Goal: Transaction & Acquisition: Purchase product/service

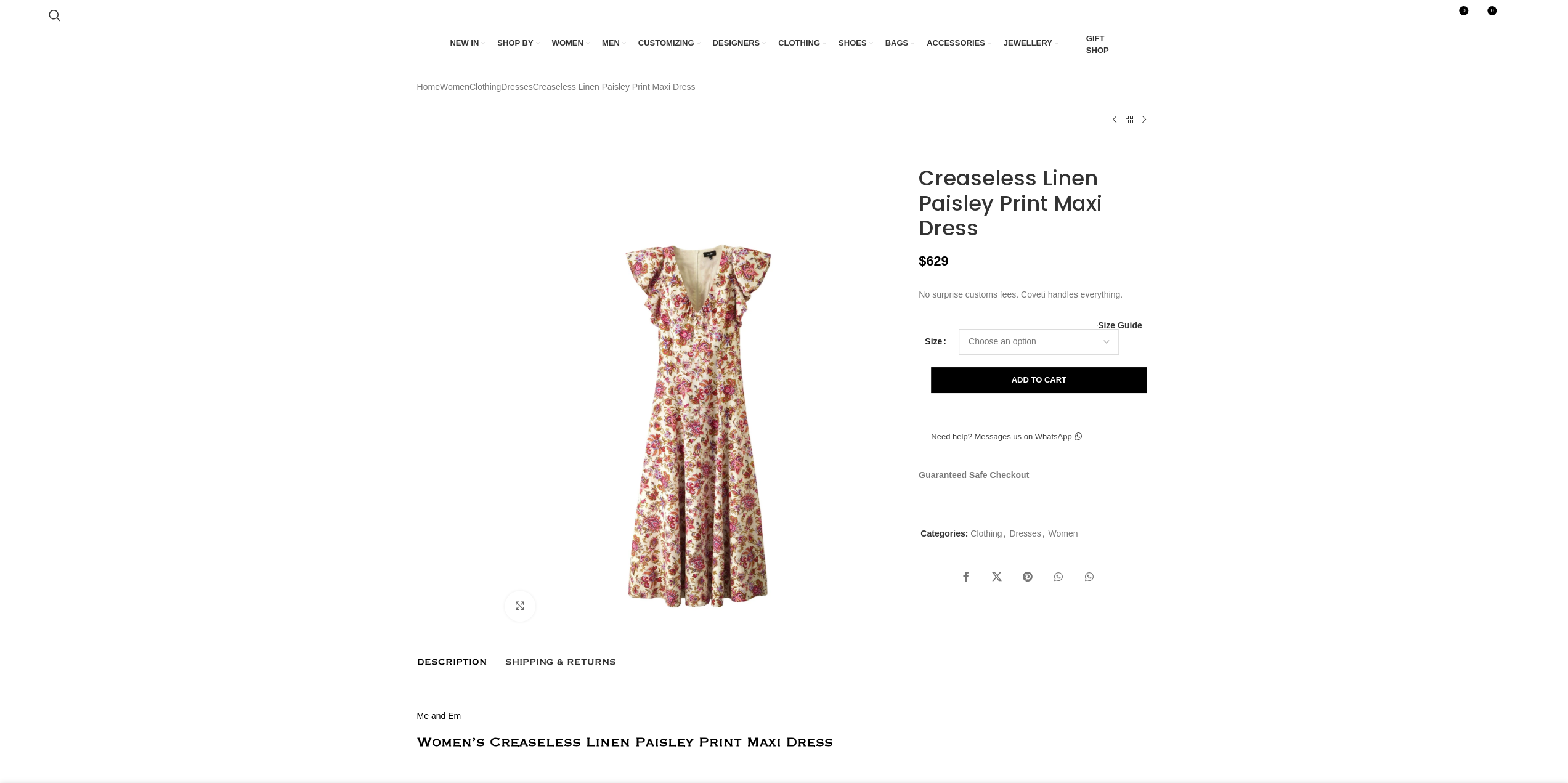
click at [984, 355] on select "Choose an option 4 UK 6 UK 8 UK 10 UK 12 UK 14 UK" at bounding box center [1039, 341] width 160 height 26
click at [750, 365] on img at bounding box center [700, 427] width 409 height 408
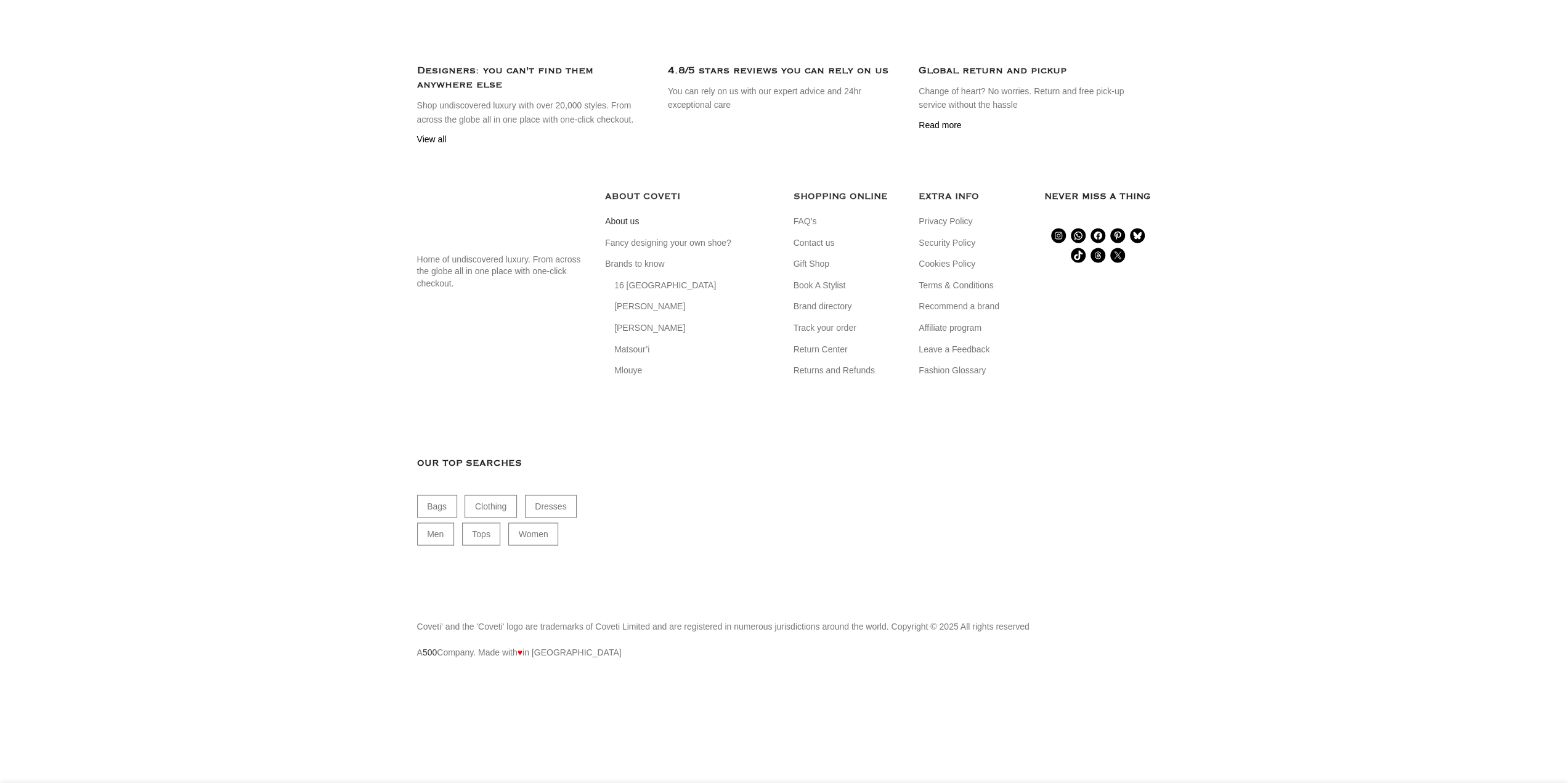
scroll to position [0, 260]
click at [627, 228] on link "About us" at bounding box center [622, 222] width 35 height 13
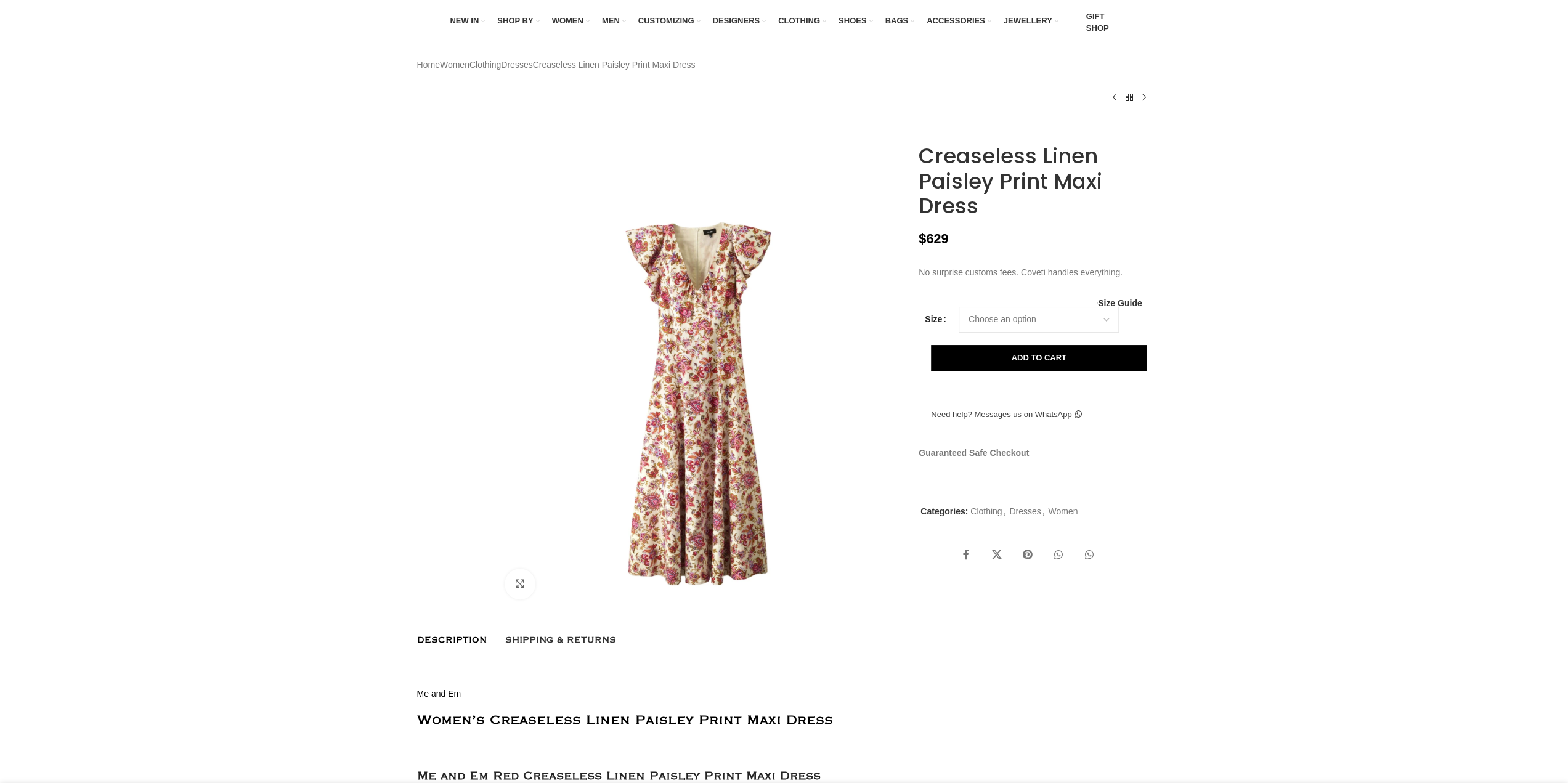
scroll to position [0, 0]
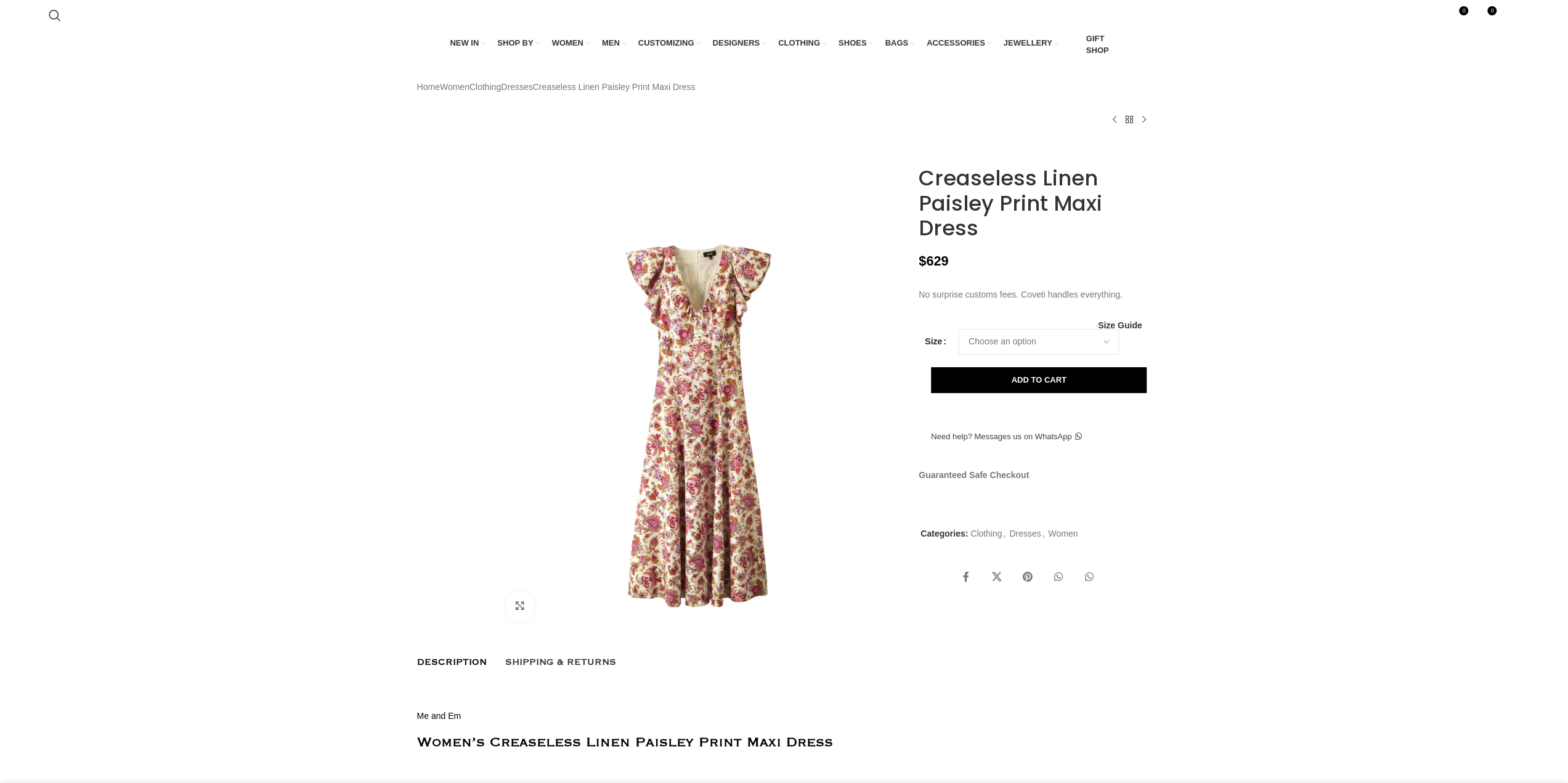
click at [653, 318] on img at bounding box center [700, 427] width 409 height 408
click at [981, 355] on select "Choose an option 4 UK 6 UK 8 UK 10 UK 12 UK 14 UK" at bounding box center [1039, 341] width 160 height 26
select select "12-uk"
click at [959, 355] on select "Choose an option 4 UK 6 UK 8 UK 10 UK 12 UK 14 UK" at bounding box center [1039, 341] width 160 height 26
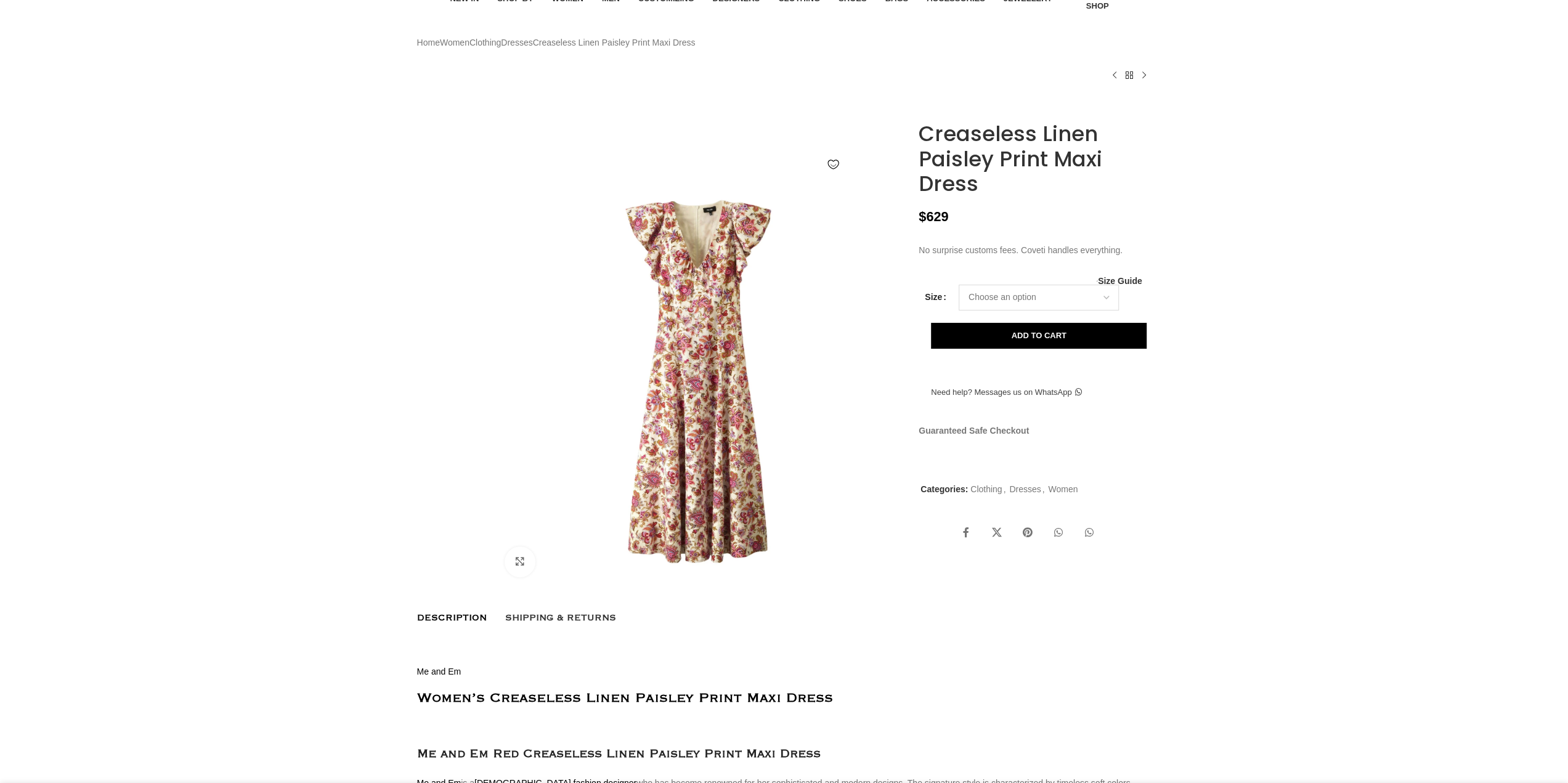
scroll to position [123, 0]
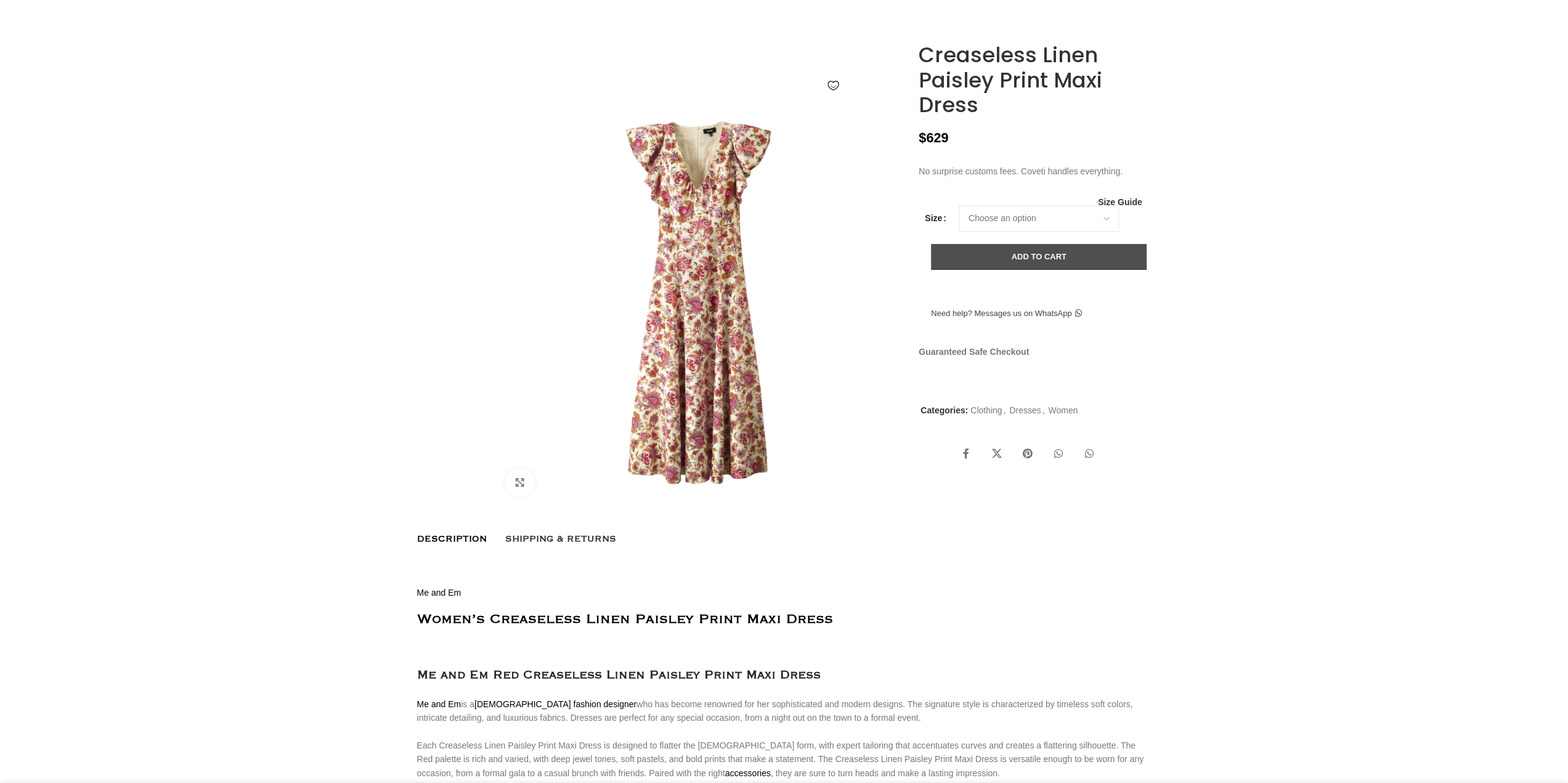
click at [1008, 270] on button "Add to cart" at bounding box center [1039, 256] width 216 height 26
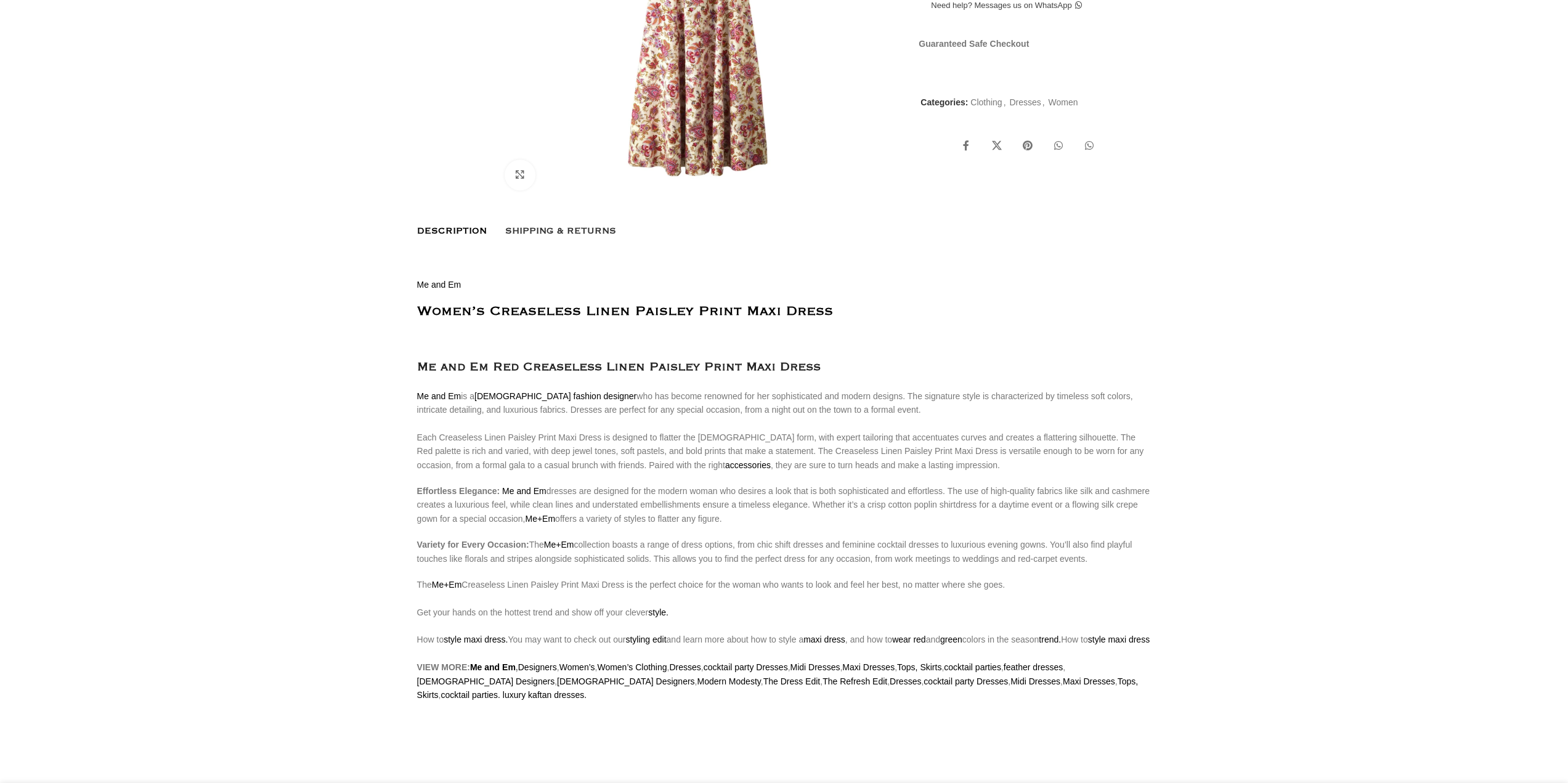
scroll to position [0, 260]
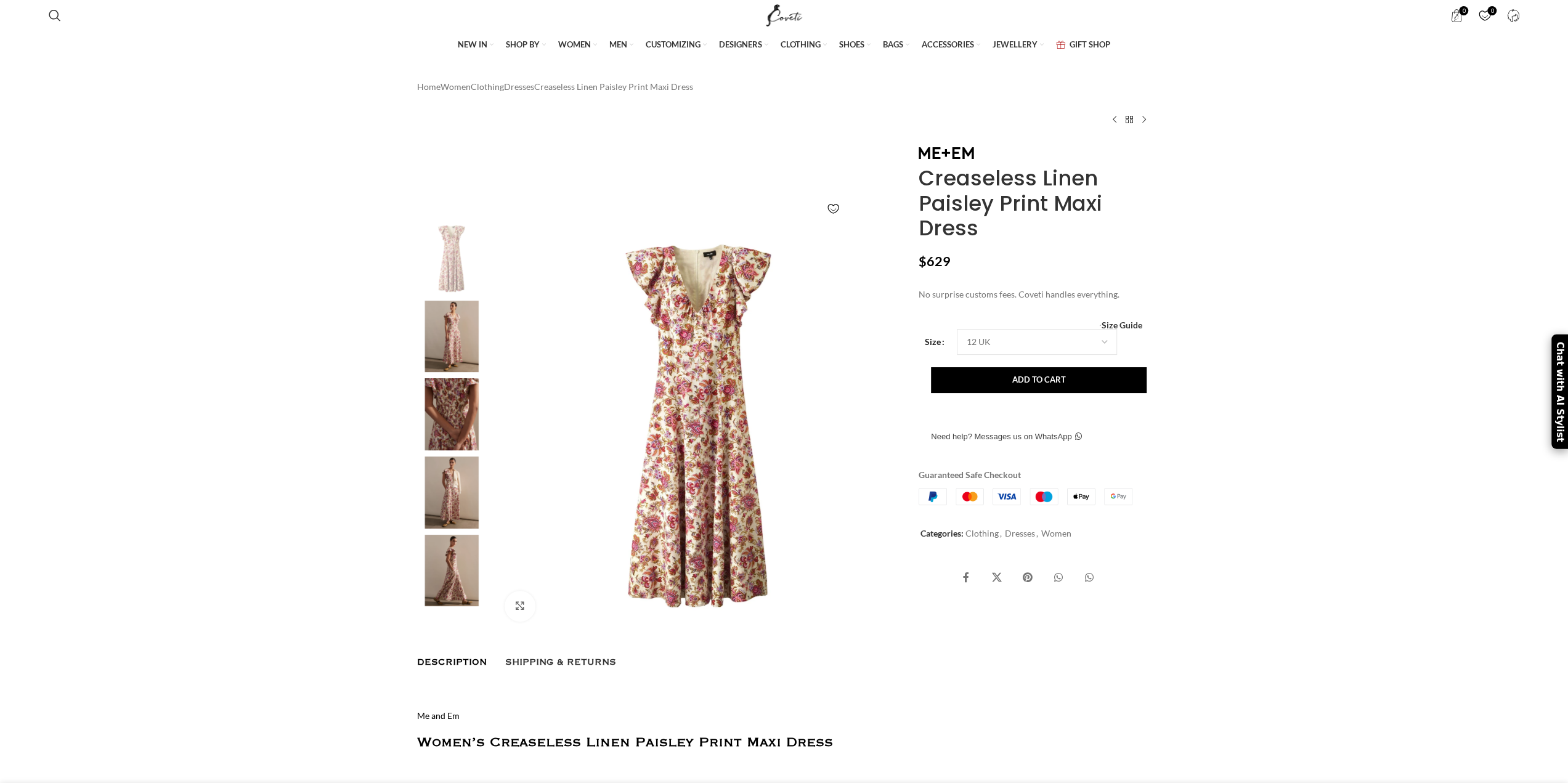
click at [462, 347] on img at bounding box center [452, 336] width 75 height 72
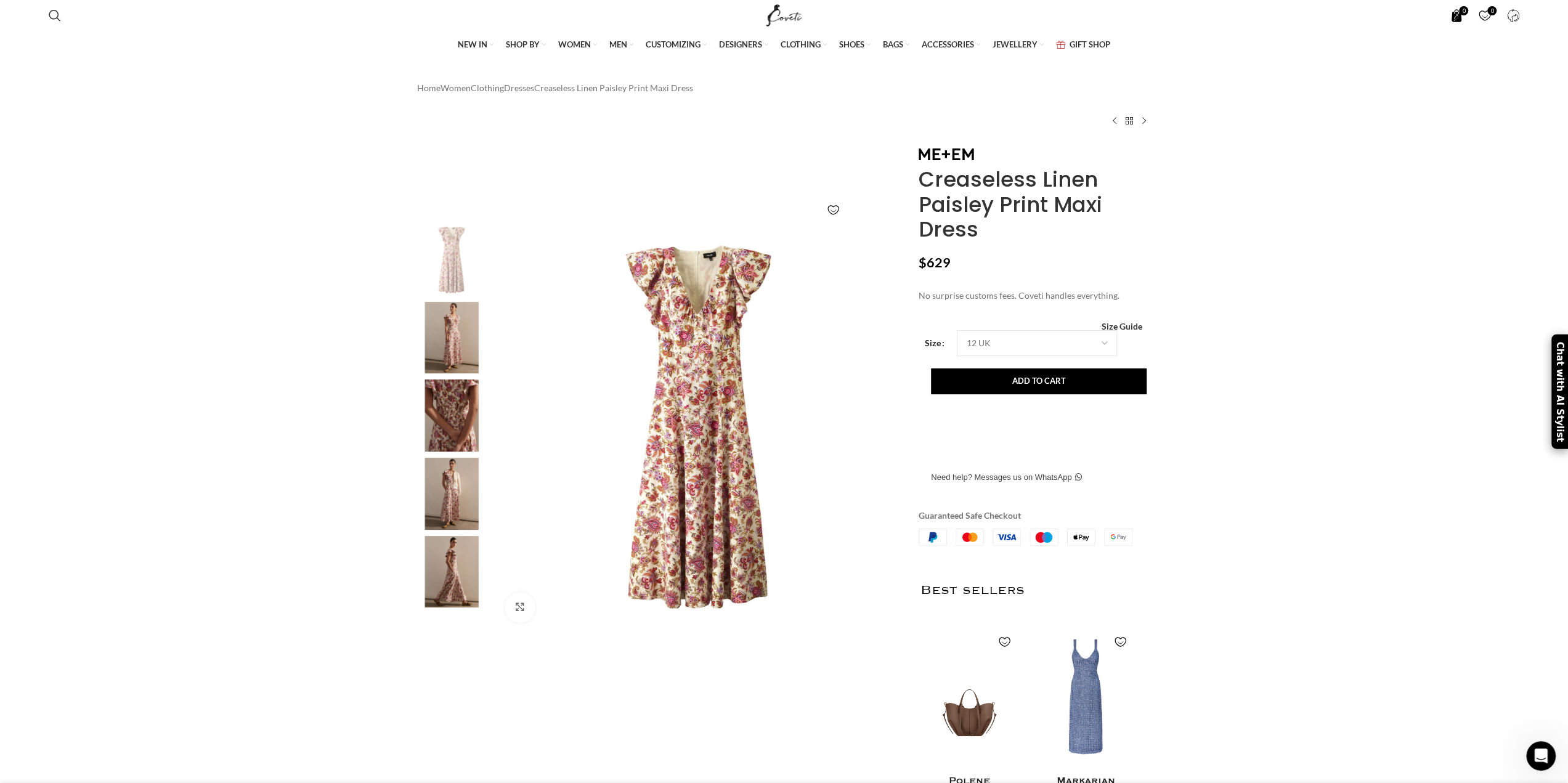
click at [1455, 14] on span "0 items" at bounding box center [1456, 16] width 13 height 13
click at [785, 19] on img "Site logo" at bounding box center [784, 15] width 41 height 31
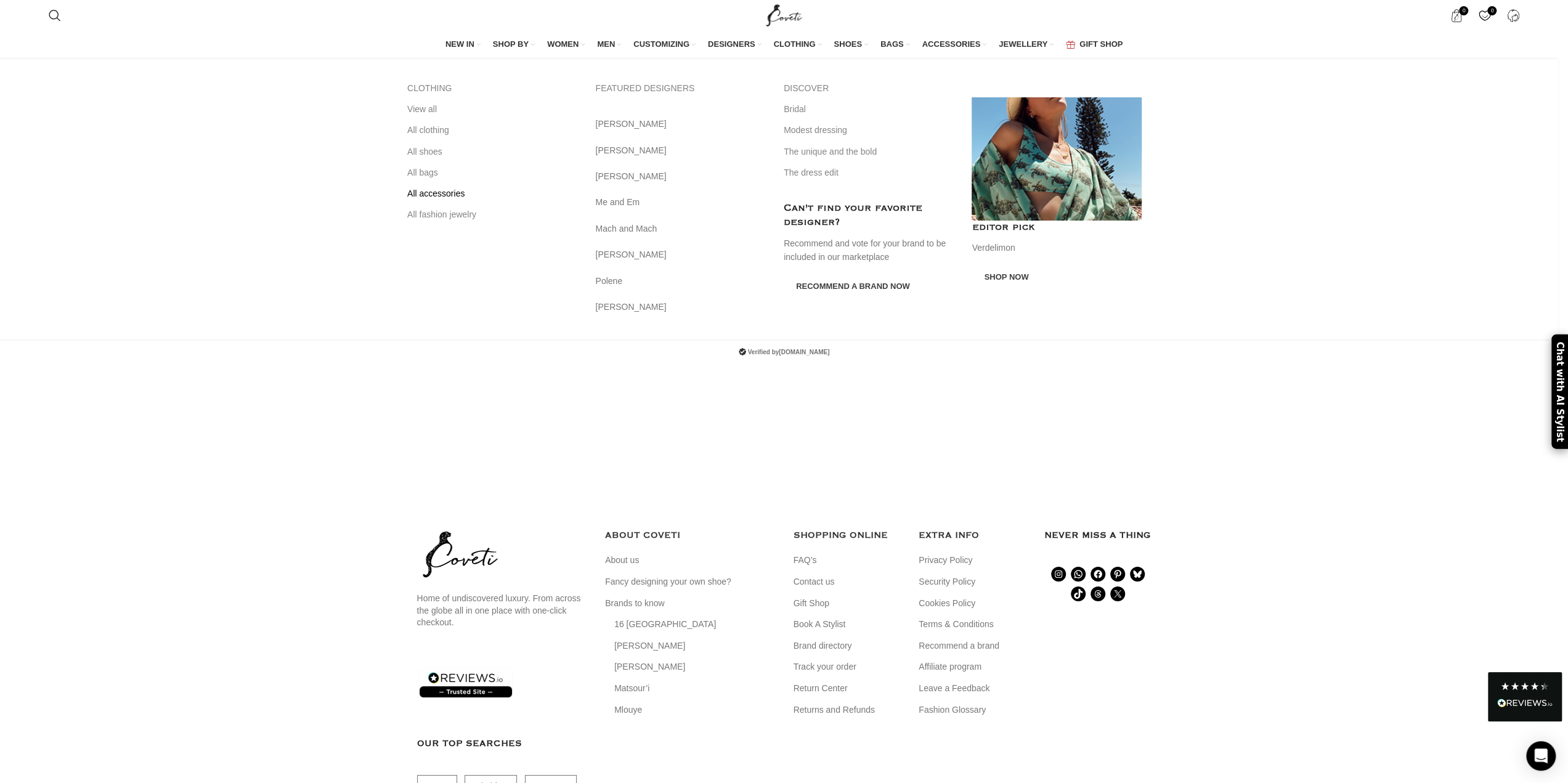
scroll to position [4188, 0]
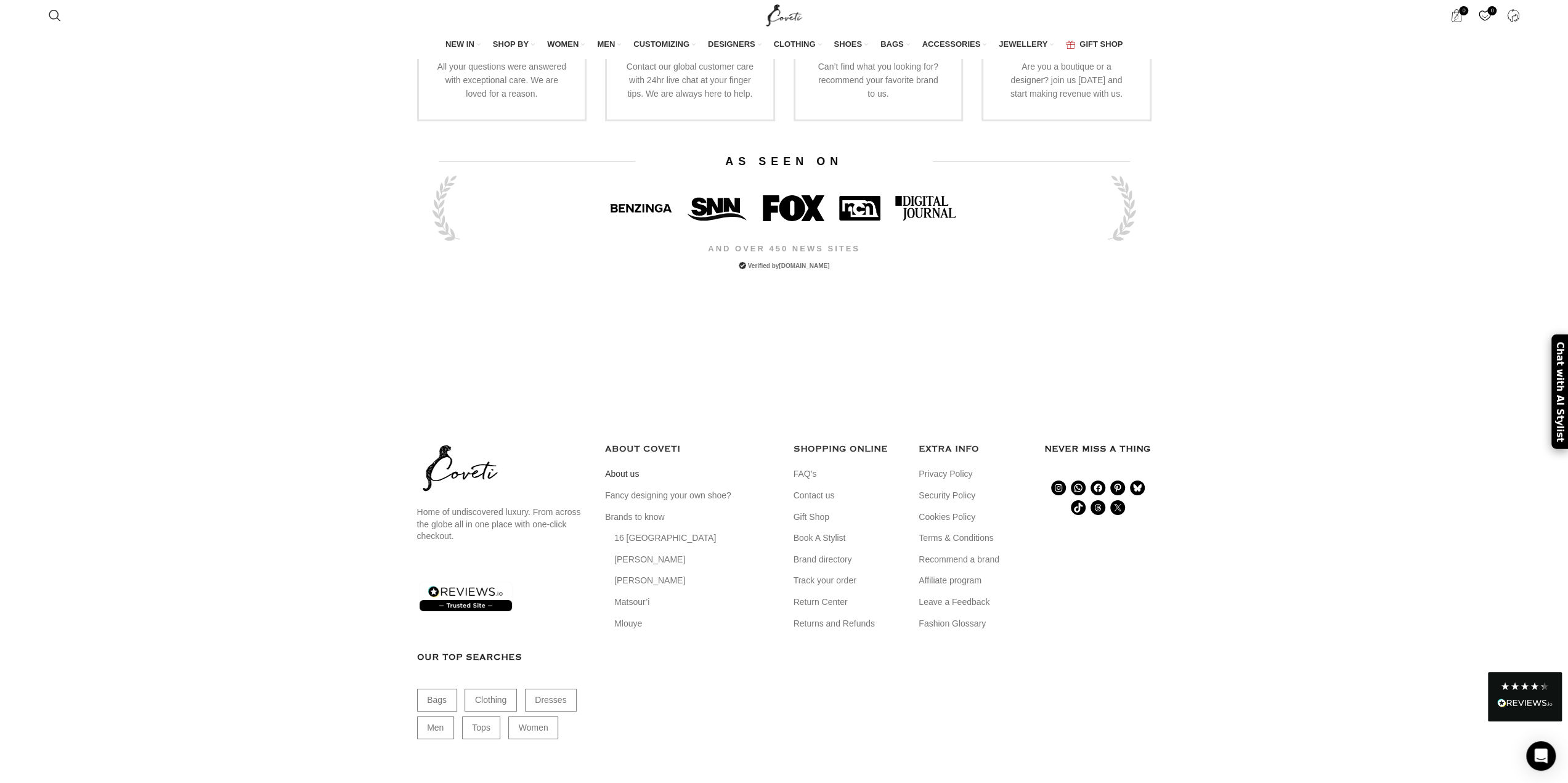
click at [629, 468] on link "About us" at bounding box center [622, 474] width 35 height 13
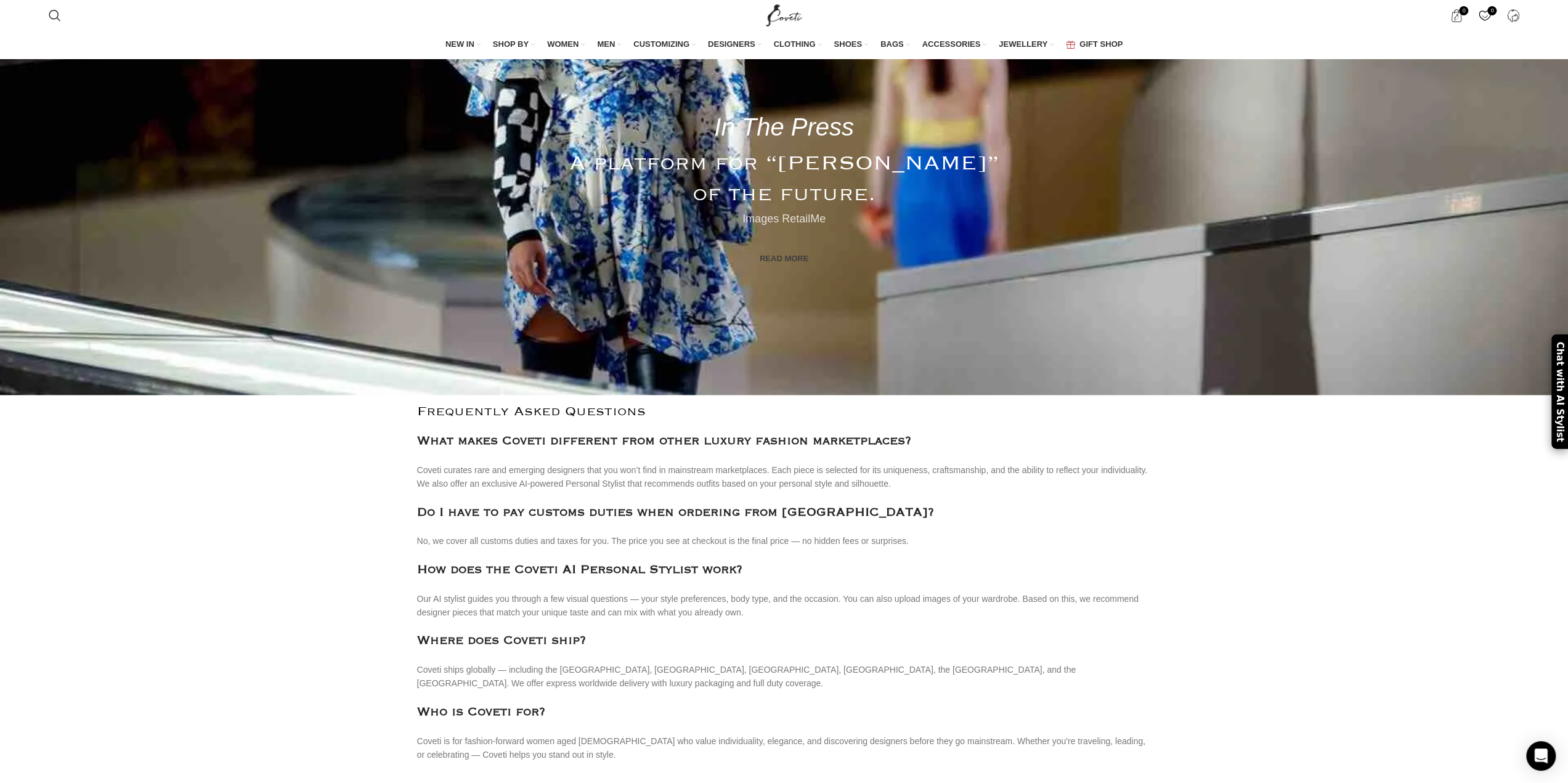
scroll to position [1724, 0]
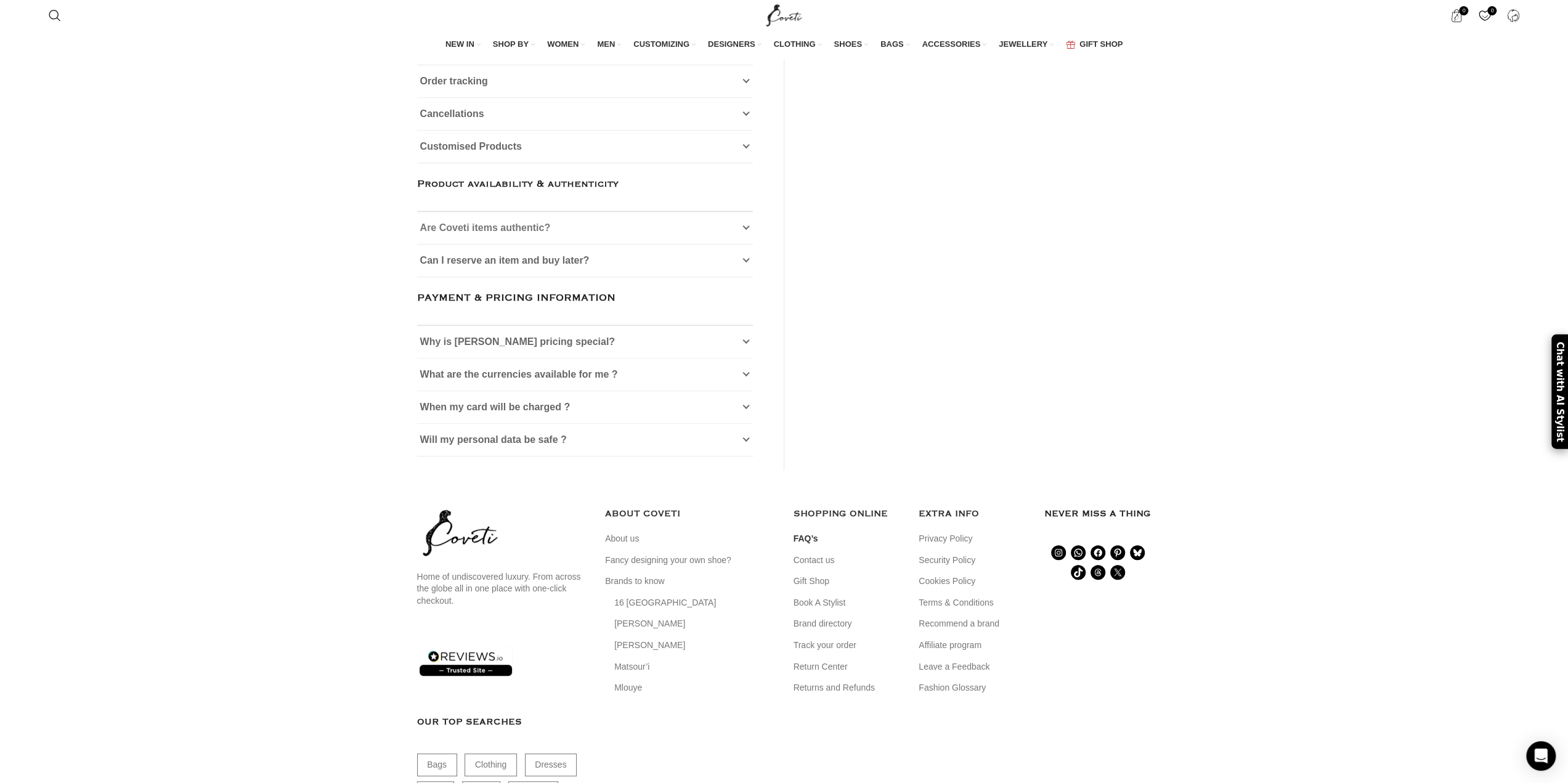
scroll to position [493, 0]
click at [532, 377] on span "What are the currencies available for me ?" at bounding box center [519, 371] width 198 height 11
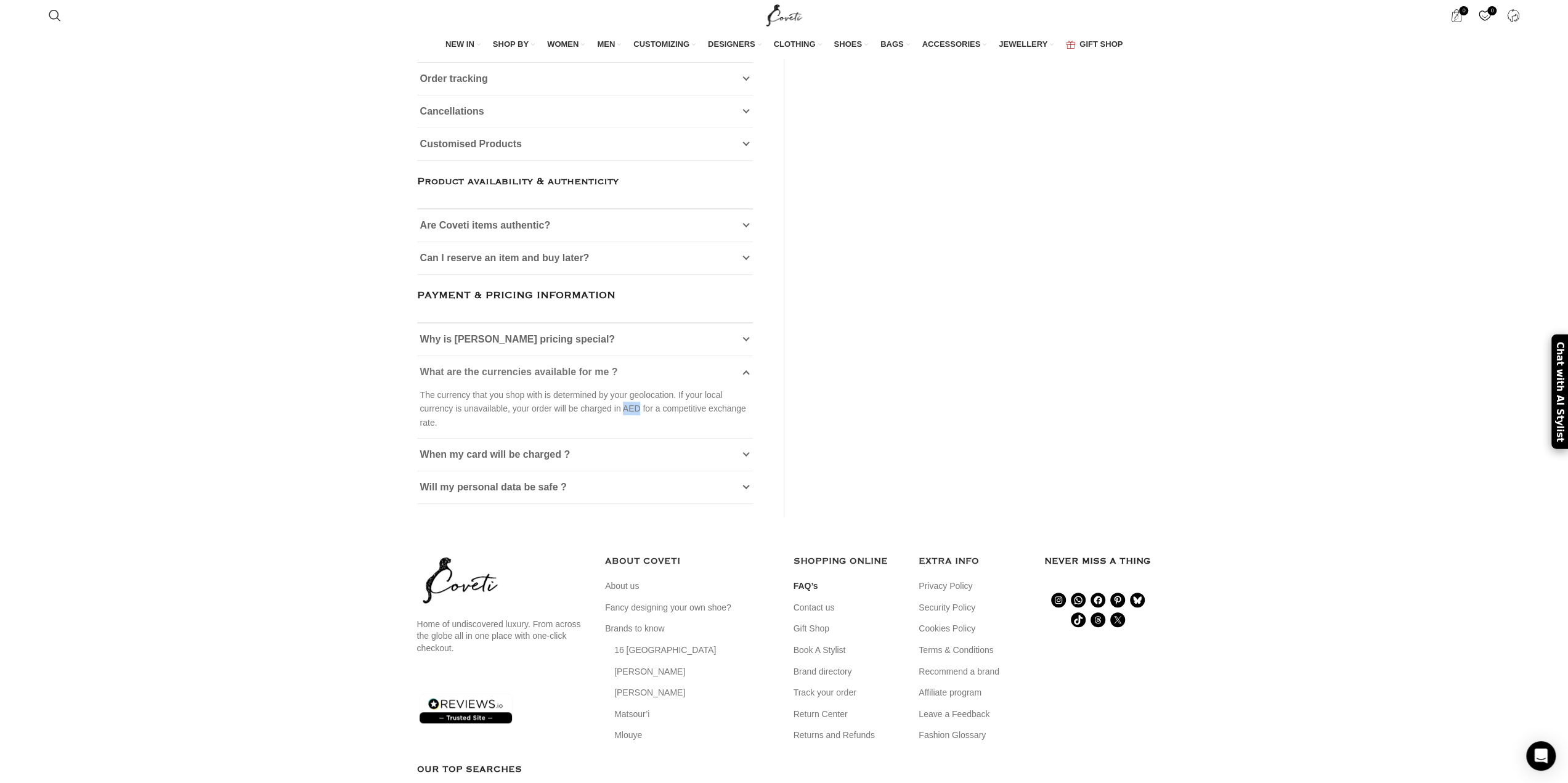
drag, startPoint x: 619, startPoint y: 459, endPoint x: 632, endPoint y: 457, distance: 13.2
click at [632, 429] on p "The currency that you shop with is determined by your geolocation. If your loca…" at bounding box center [585, 408] width 329 height 41
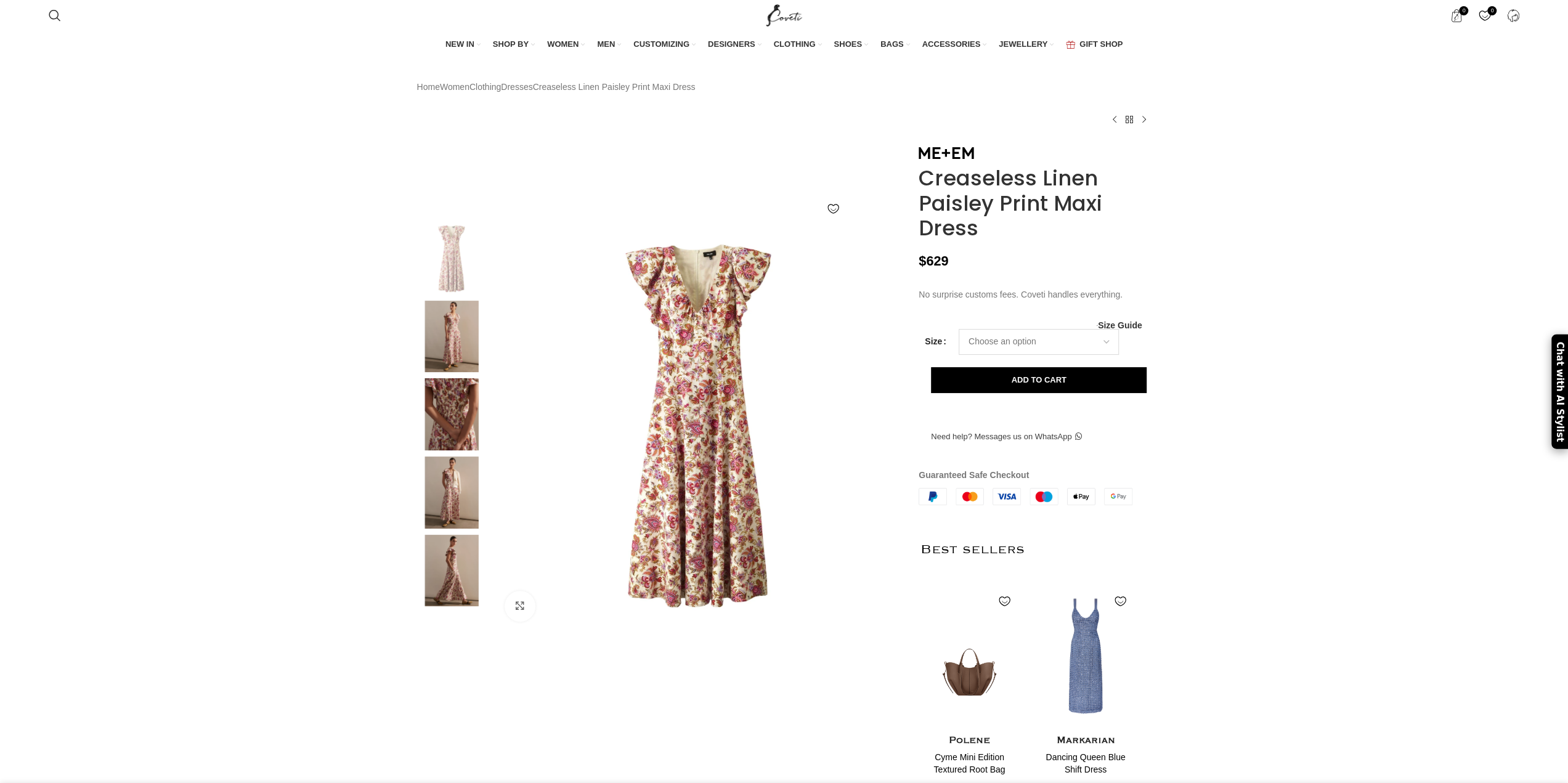
click at [1045, 355] on select "Choose an option 4 UK 6 UK 8 UK 10 UK 12 UK 14 UK" at bounding box center [1039, 341] width 160 height 26
click at [959, 355] on select "Choose an option 4 UK 6 UK 8 UK 10 UK 12 UK 14 UK" at bounding box center [1039, 341] width 160 height 26
select select "12-uk"
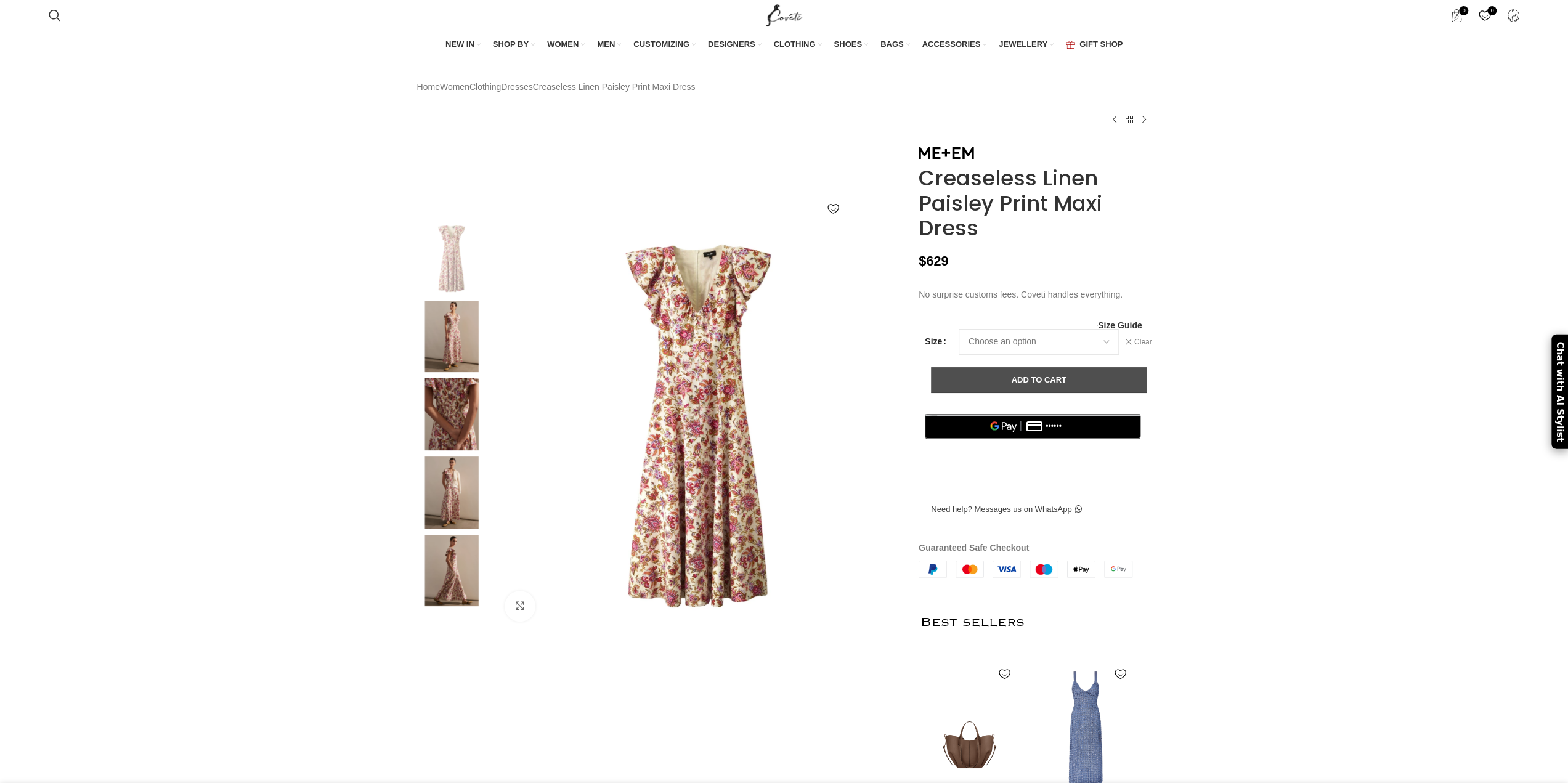
click at [1034, 393] on button "Add to cart" at bounding box center [1039, 380] width 216 height 26
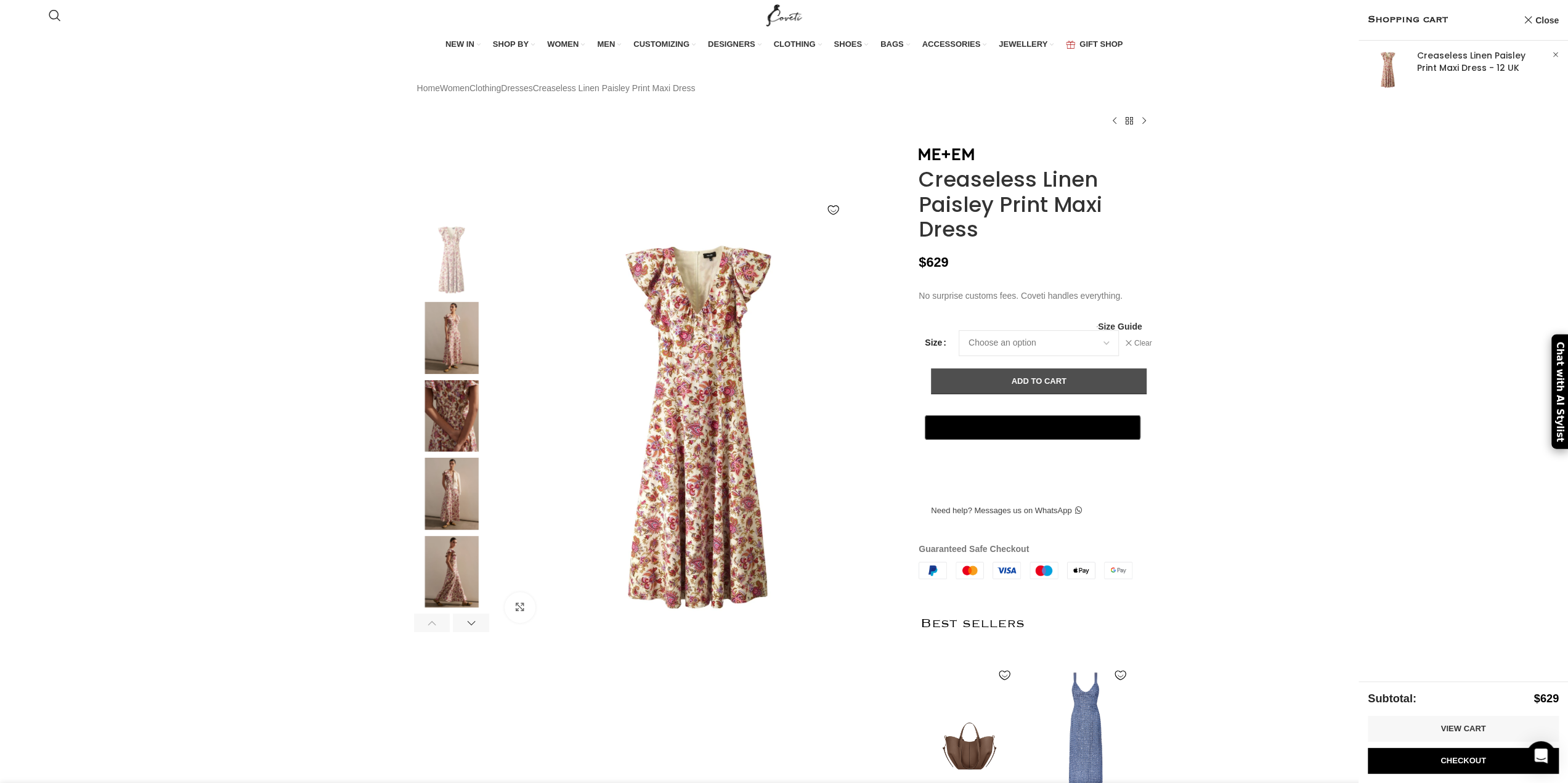
scroll to position [0, 130]
click at [1455, 62] on link "Show" at bounding box center [1463, 70] width 209 height 58
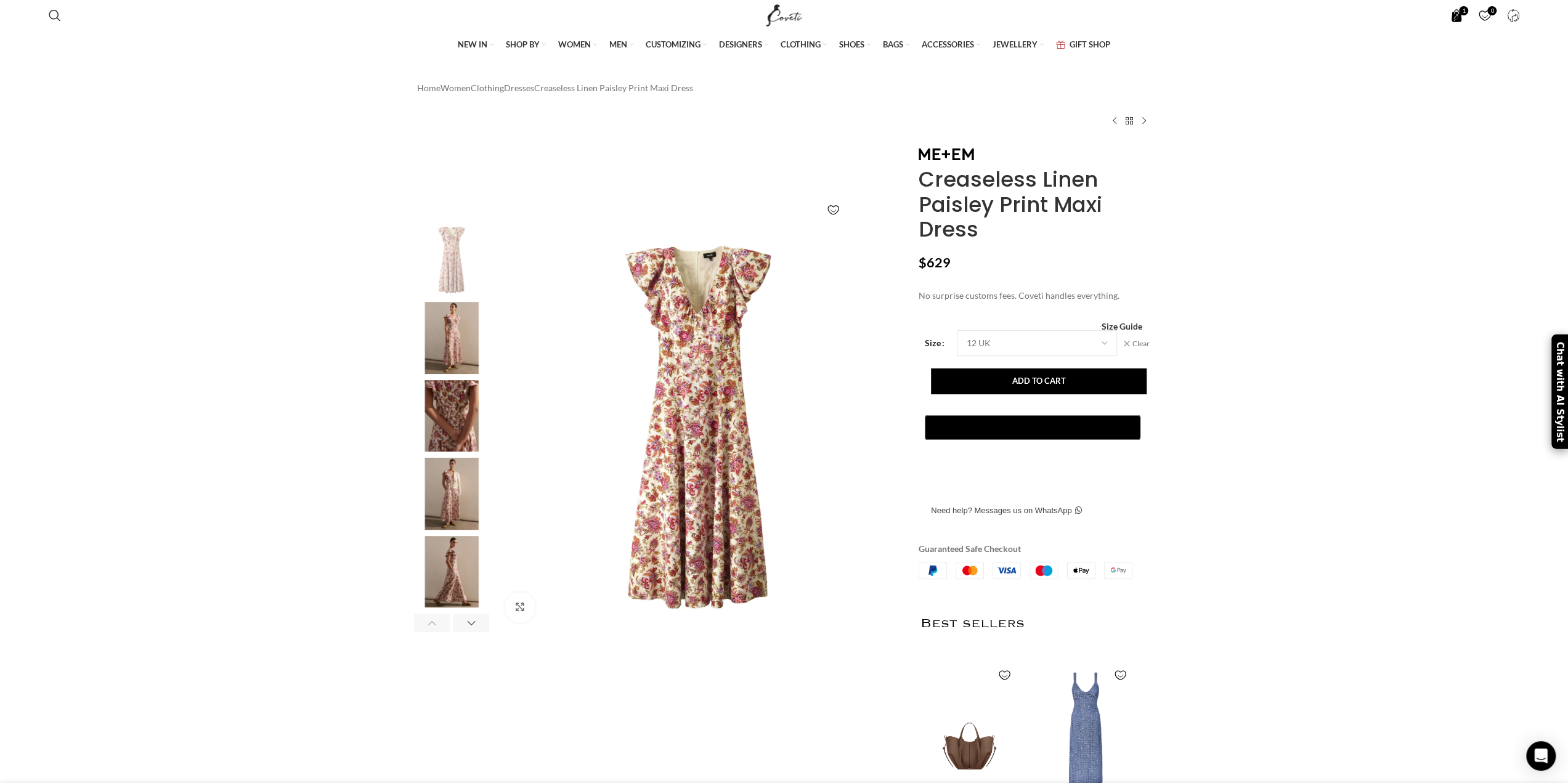
click at [1459, 16] on span "1 item" at bounding box center [1456, 16] width 13 height 13
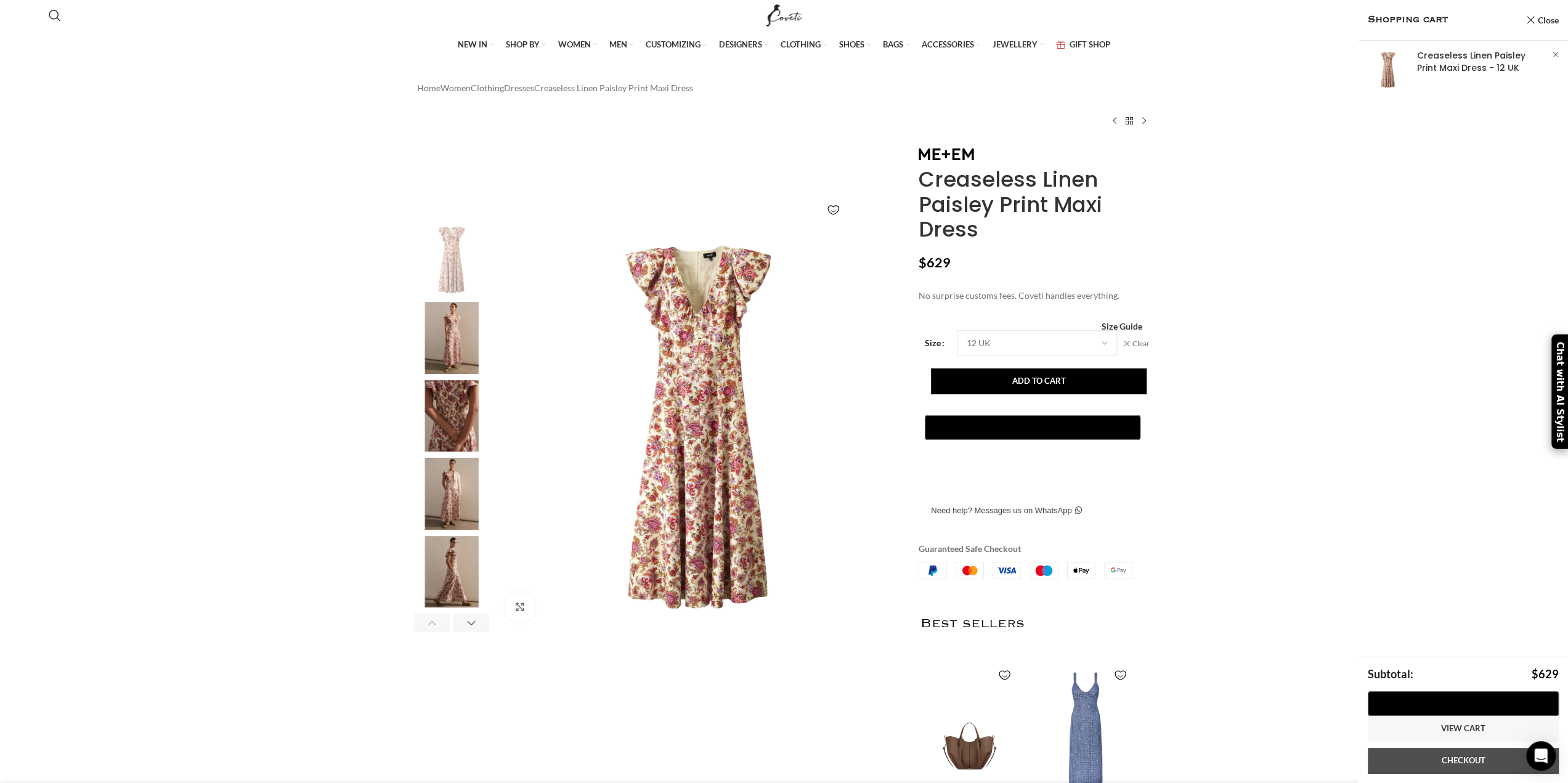
click at [1461, 757] on link "Checkout" at bounding box center [1464, 760] width 191 height 26
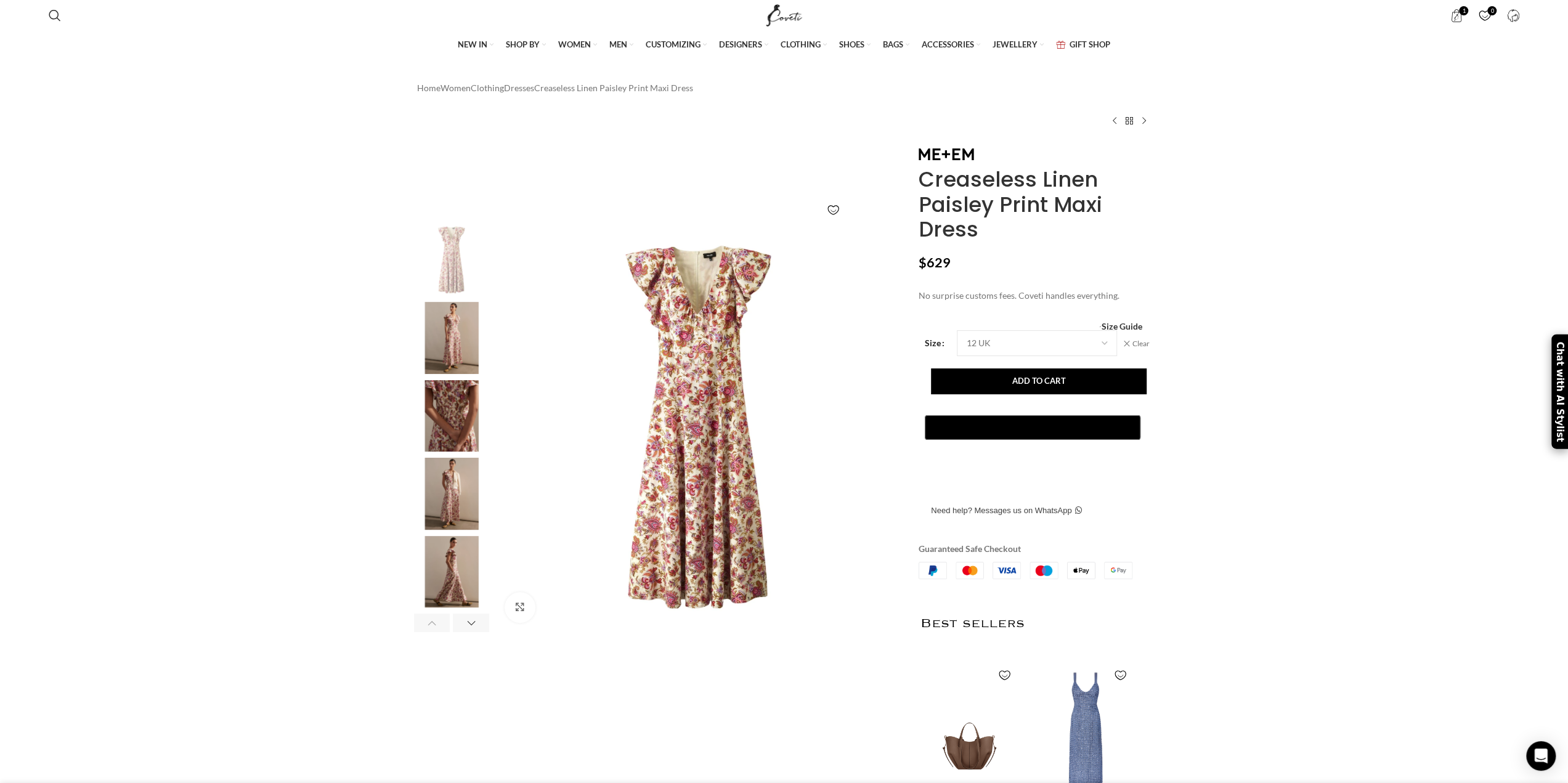
scroll to position [0, 260]
